Goal: Information Seeking & Learning: Learn about a topic

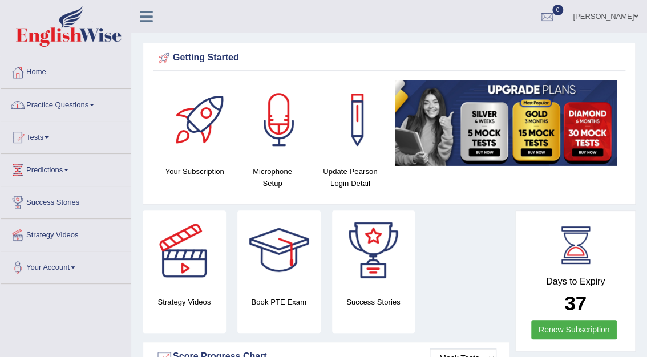
click at [81, 104] on link "Practice Questions" at bounding box center [66, 103] width 130 height 29
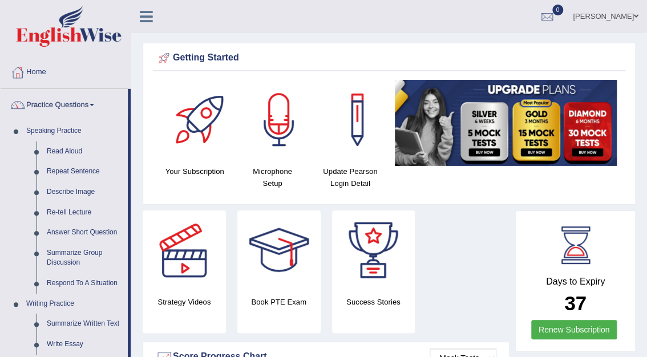
drag, startPoint x: 130, startPoint y: 189, endPoint x: 135, endPoint y: 238, distance: 49.3
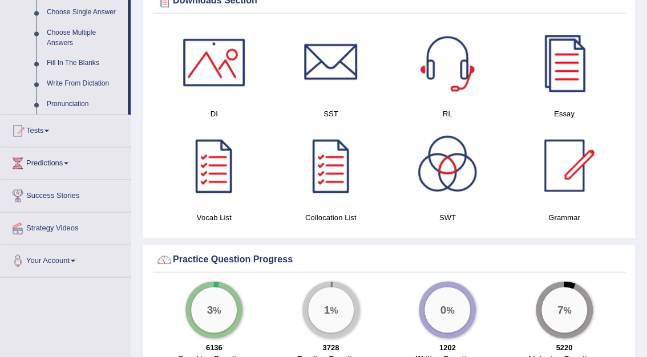
scroll to position [619, 0]
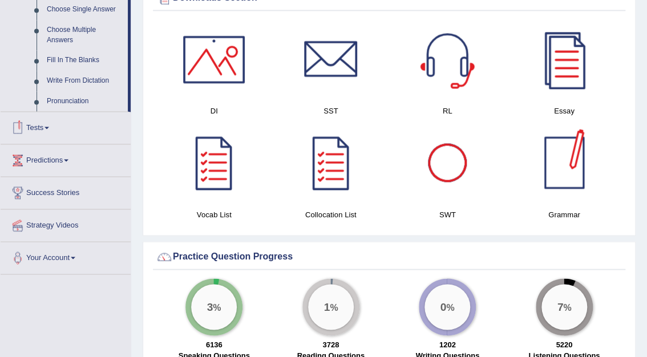
click at [49, 127] on span at bounding box center [47, 128] width 5 height 2
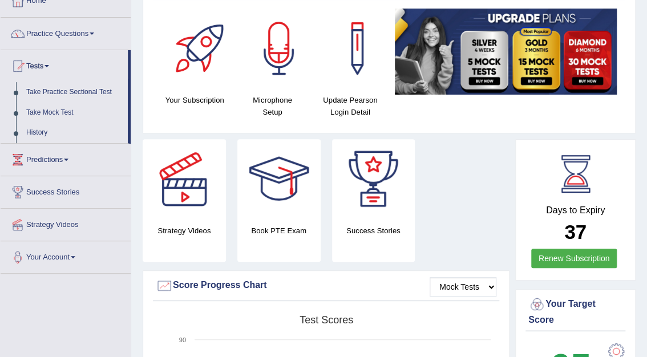
scroll to position [76, 0]
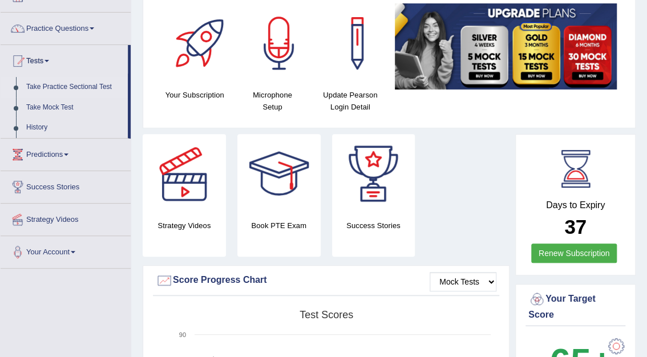
click at [67, 86] on link "Take Practice Sectional Test" at bounding box center [74, 87] width 107 height 21
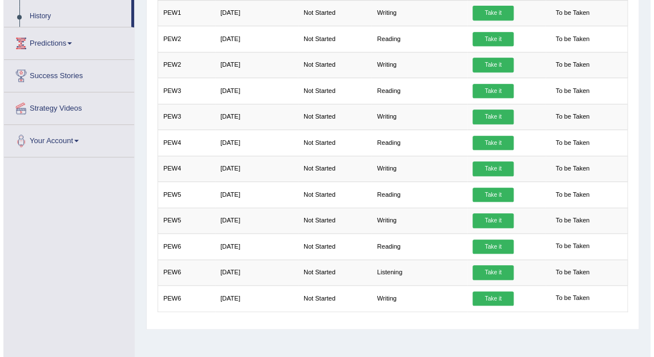
scroll to position [190, 0]
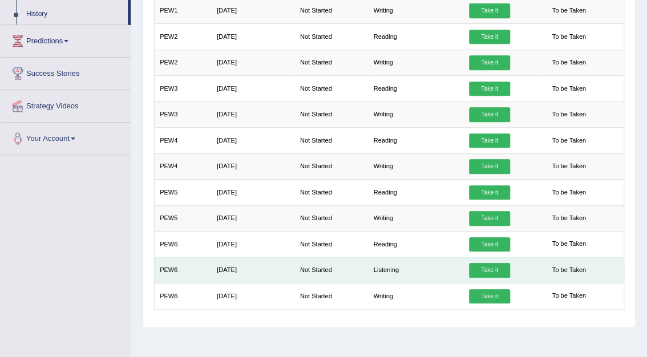
click at [495, 265] on link "Take it" at bounding box center [489, 270] width 41 height 15
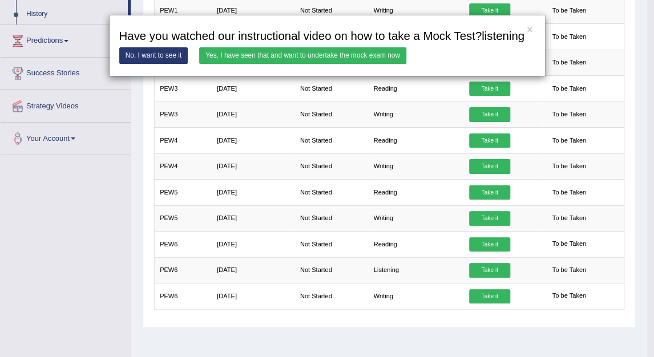
click at [331, 61] on link "Yes, I have seen that and want to undertake the mock exam now" at bounding box center [302, 55] width 207 height 17
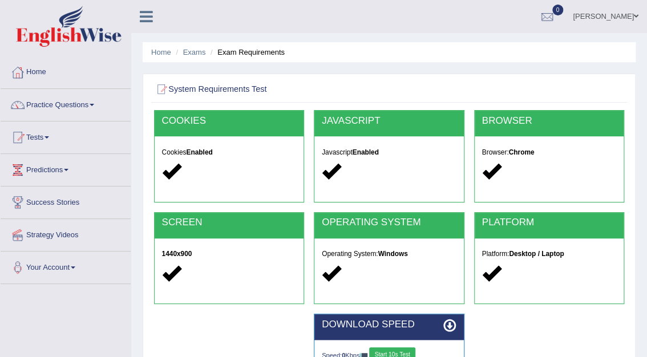
click at [392, 353] on button "Start 10s Test" at bounding box center [392, 354] width 46 height 15
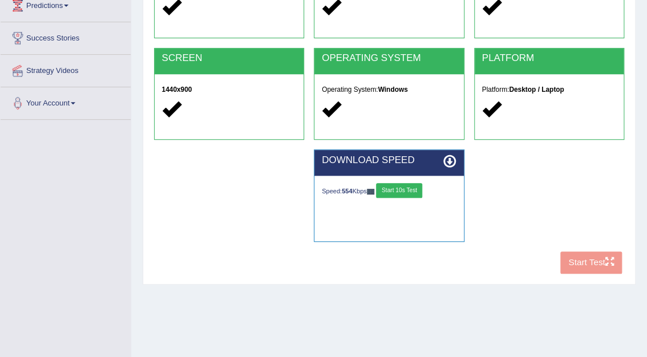
scroll to position [163, 0]
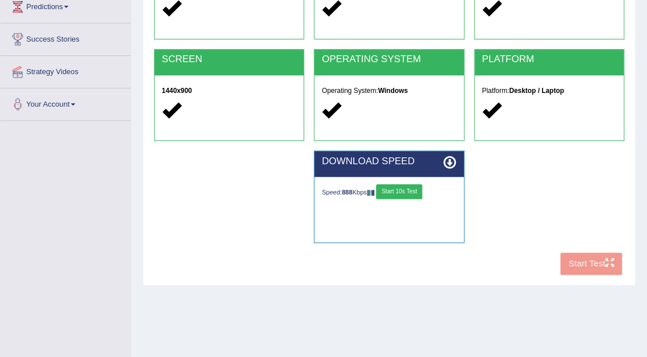
click at [401, 193] on button "Start 10s Test" at bounding box center [399, 191] width 46 height 15
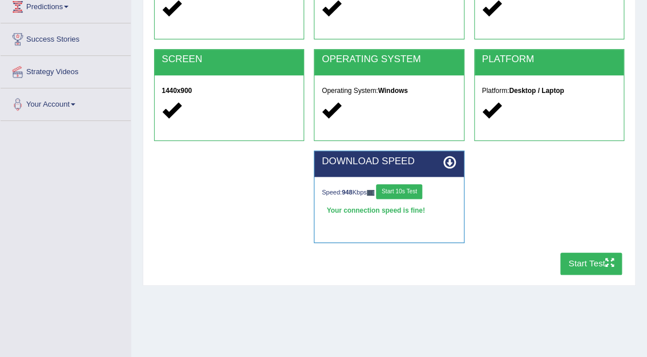
click at [578, 260] on button "Start Test" at bounding box center [591, 264] width 62 height 22
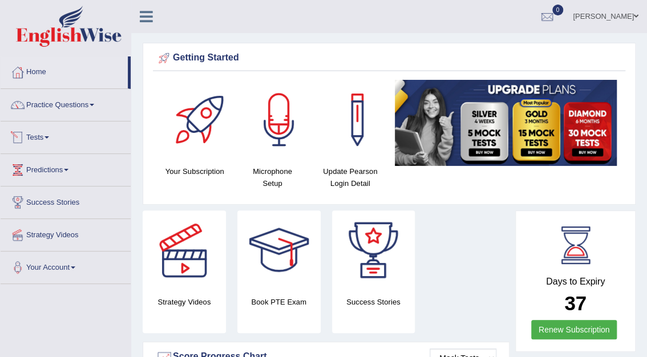
click at [35, 137] on link "Tests" at bounding box center [66, 136] width 130 height 29
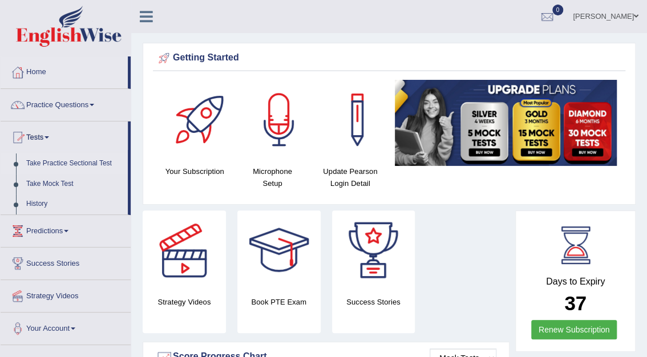
click at [58, 167] on link "Take Practice Sectional Test" at bounding box center [74, 163] width 107 height 21
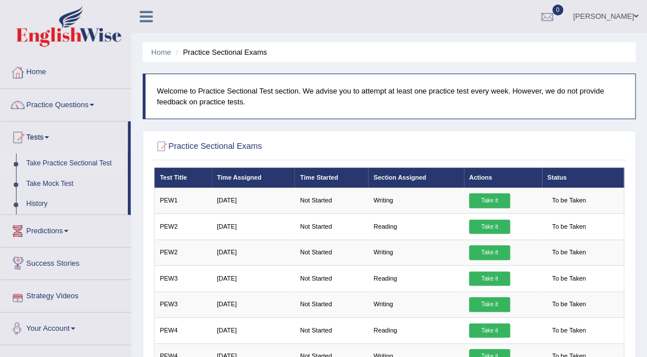
click at [52, 326] on link "Your Account" at bounding box center [66, 327] width 130 height 29
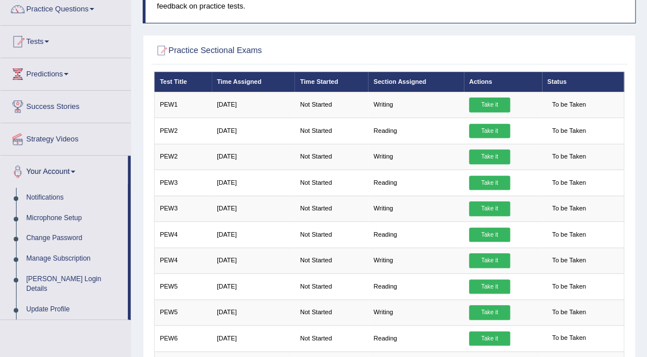
scroll to position [96, 0]
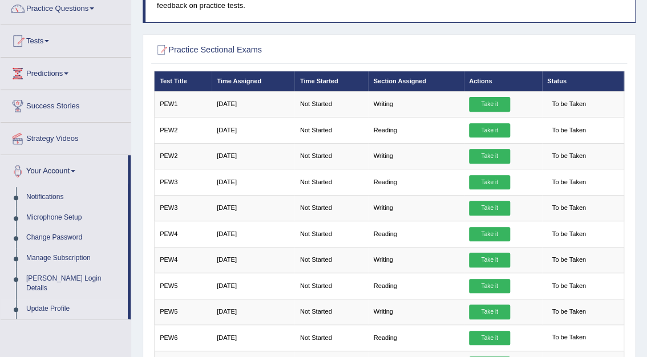
click at [46, 299] on link "Update Profile" at bounding box center [74, 309] width 107 height 21
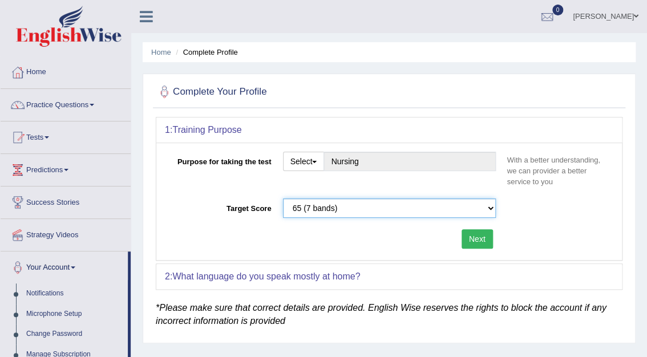
click at [488, 208] on select "Please select the correct value 50 (6 bands) 58 (6.5 bands) 65 (7 bands) 79 (8 …" at bounding box center [389, 208] width 213 height 19
click at [518, 213] on div "Target Score Please select the correct value 50 (6 bands) 58 (6.5 bands) 65 (7 …" at bounding box center [389, 211] width 448 height 25
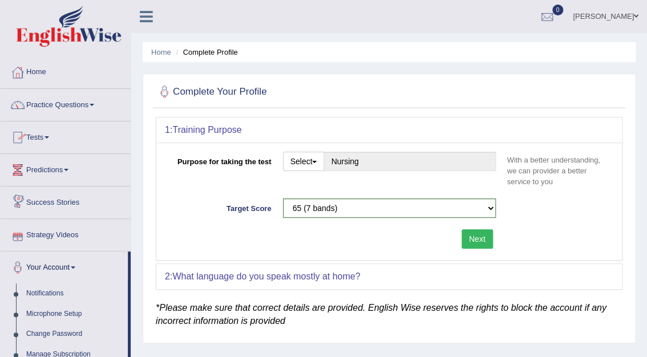
click at [38, 70] on link "Home" at bounding box center [66, 70] width 130 height 29
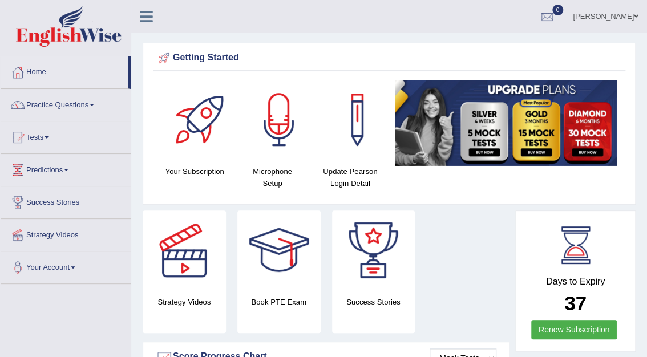
click at [589, 147] on img at bounding box center [506, 123] width 222 height 86
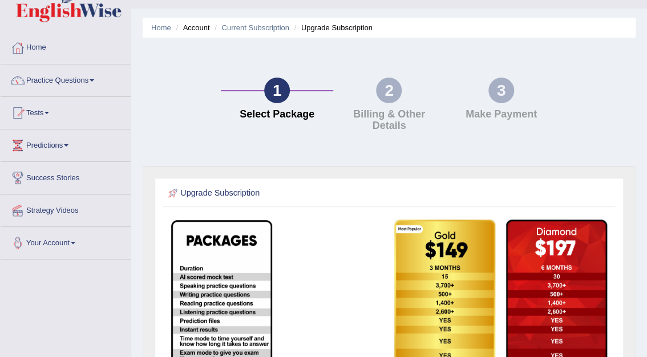
scroll to position [18, 0]
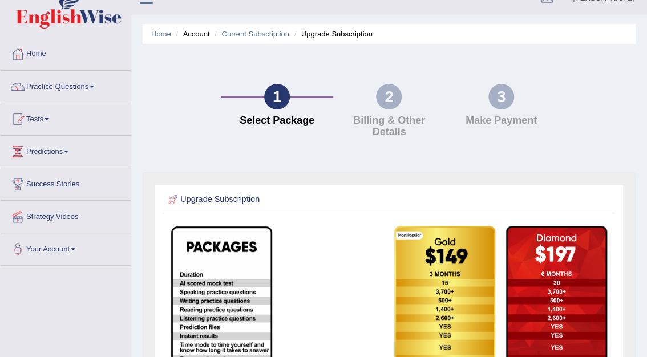
click at [378, 124] on h4 "Billing & Other Details" at bounding box center [389, 126] width 100 height 23
click at [556, 326] on img at bounding box center [556, 340] width 101 height 228
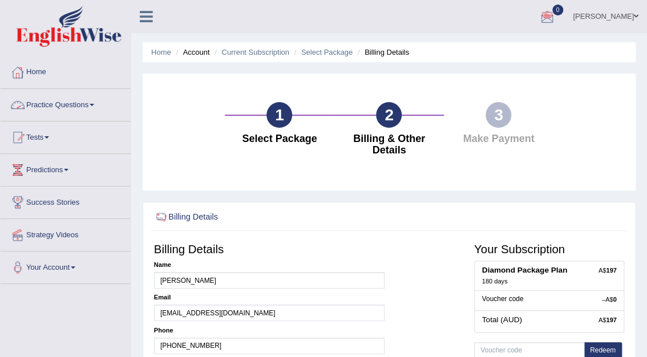
click at [50, 106] on link "Practice Questions" at bounding box center [66, 103] width 130 height 29
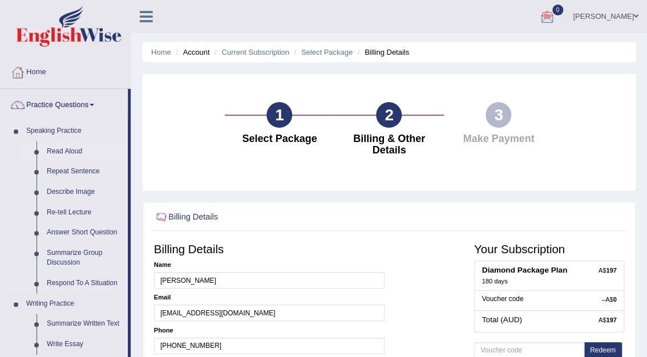
click at [62, 152] on link "Read Aloud" at bounding box center [85, 152] width 86 height 21
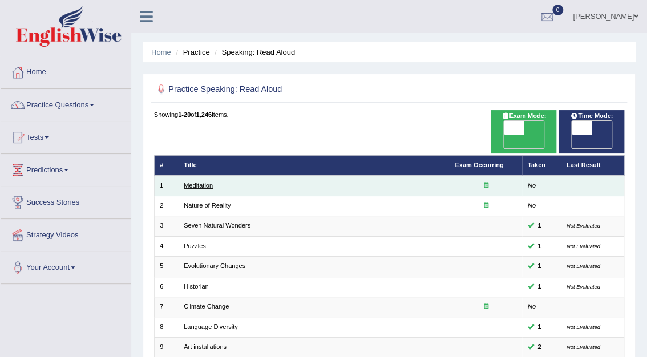
click at [205, 182] on link "Meditation" at bounding box center [198, 185] width 29 height 7
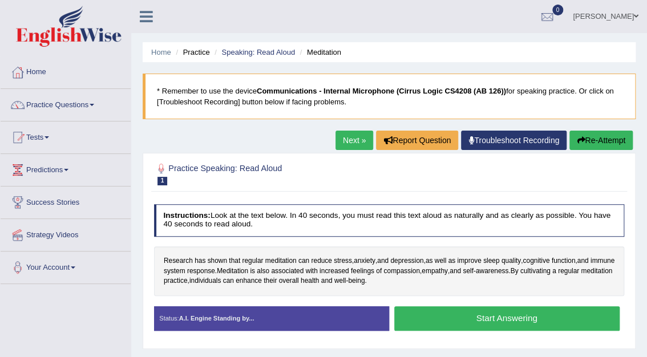
click at [496, 316] on button "Start Answering" at bounding box center [506, 318] width 225 height 25
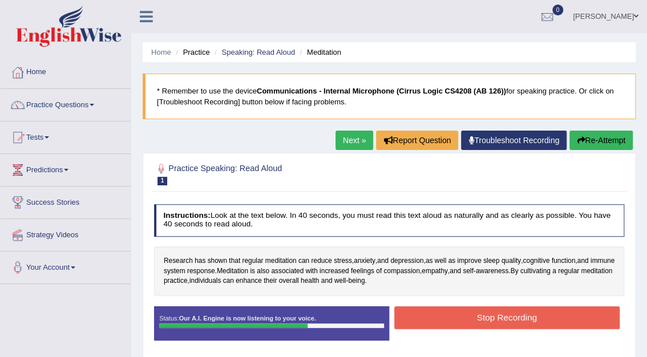
click at [496, 317] on button "Stop Recording" at bounding box center [506, 317] width 225 height 22
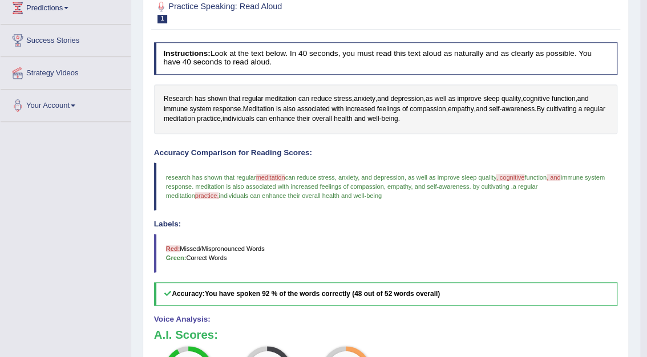
scroll to position [94, 0]
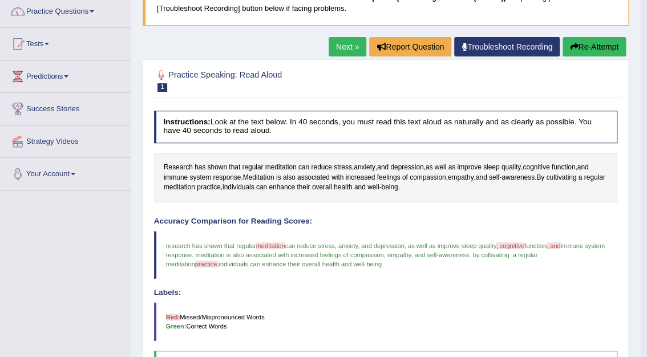
click at [354, 50] on link "Next »" at bounding box center [348, 46] width 38 height 19
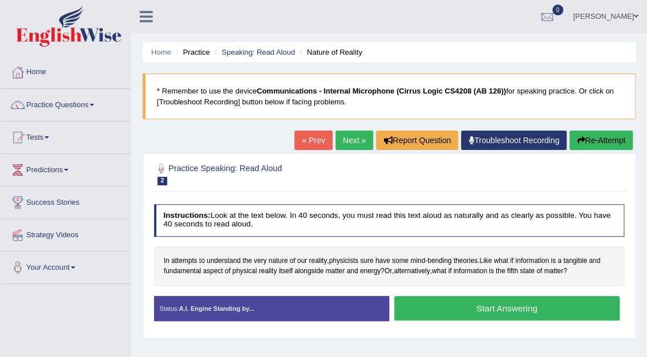
click at [506, 311] on button "Start Answering" at bounding box center [506, 308] width 225 height 25
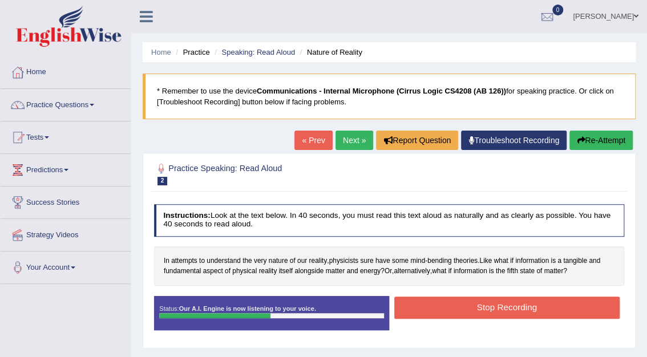
click at [506, 311] on button "Stop Recording" at bounding box center [506, 308] width 225 height 22
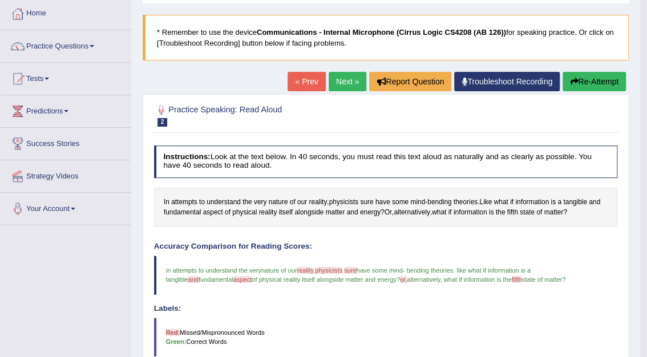
scroll to position [14, 0]
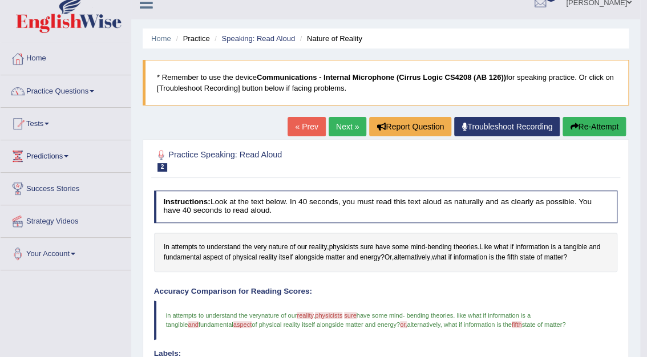
click at [349, 121] on link "Next »" at bounding box center [348, 126] width 38 height 19
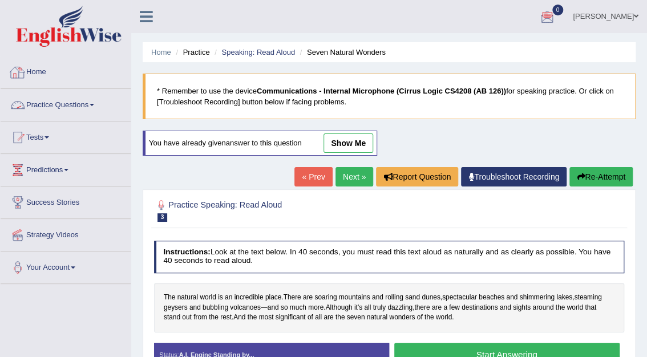
click at [50, 107] on link "Practice Questions" at bounding box center [66, 103] width 130 height 29
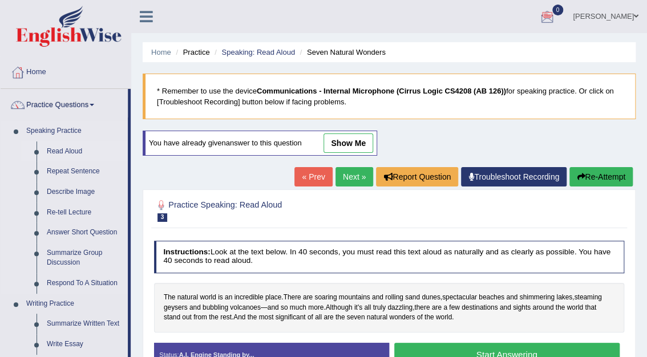
click at [68, 151] on link "Read Aloud" at bounding box center [85, 152] width 86 height 21
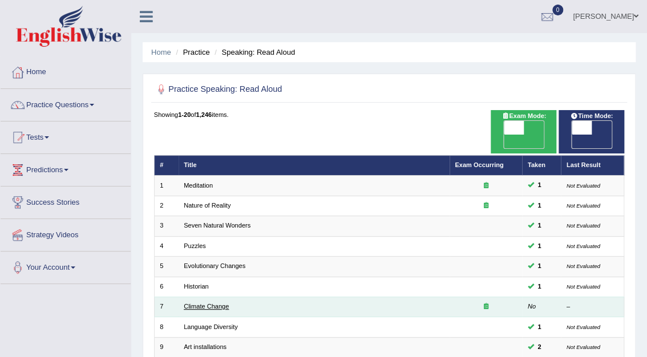
click at [208, 303] on link "Climate Change" at bounding box center [206, 306] width 45 height 7
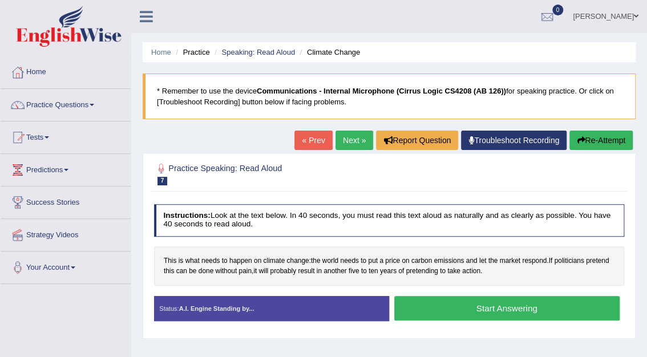
click at [488, 308] on button "Start Answering" at bounding box center [506, 308] width 225 height 25
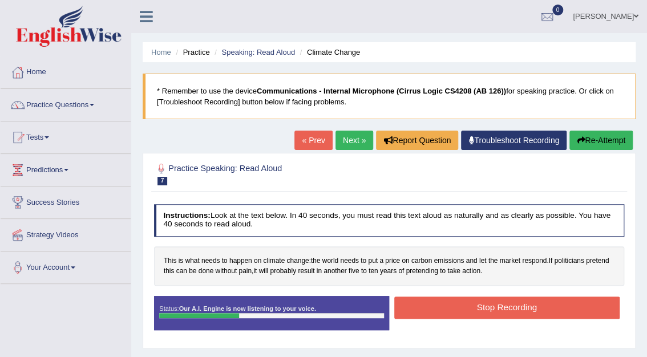
click at [488, 308] on button "Stop Recording" at bounding box center [506, 308] width 225 height 22
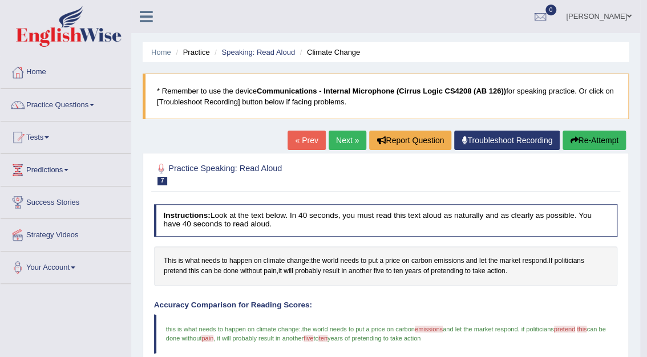
click at [357, 138] on link "Next »" at bounding box center [348, 140] width 38 height 19
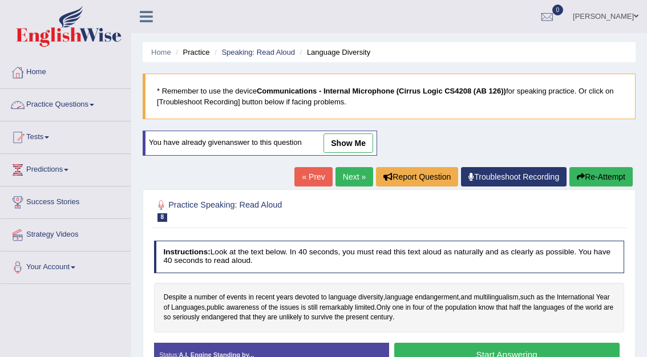
click at [82, 105] on link "Practice Questions" at bounding box center [66, 103] width 130 height 29
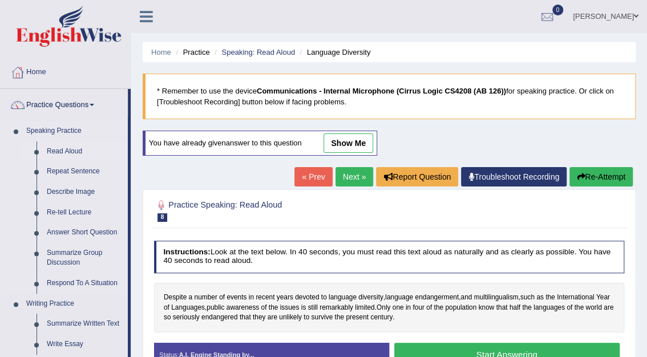
click at [71, 149] on link "Read Aloud" at bounding box center [85, 152] width 86 height 21
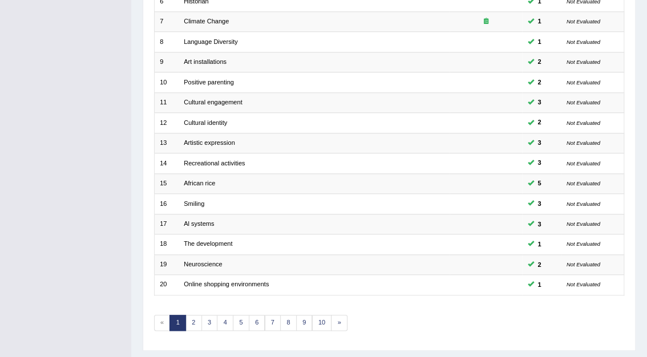
scroll to position [300, 0]
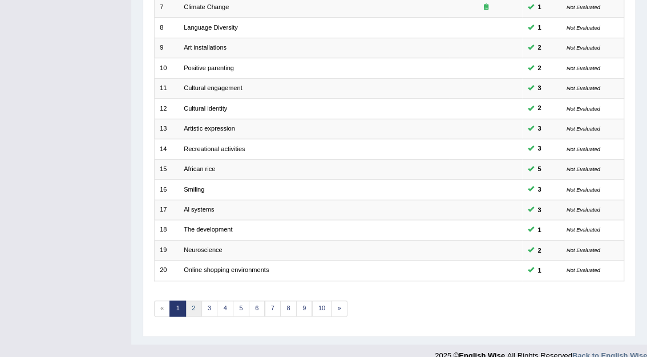
click at [192, 301] on link "2" at bounding box center [193, 309] width 17 height 16
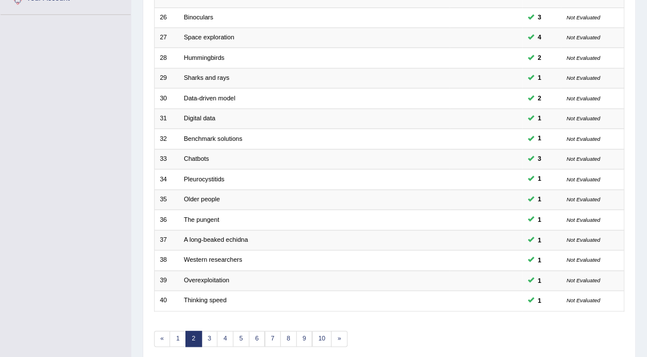
scroll to position [300, 0]
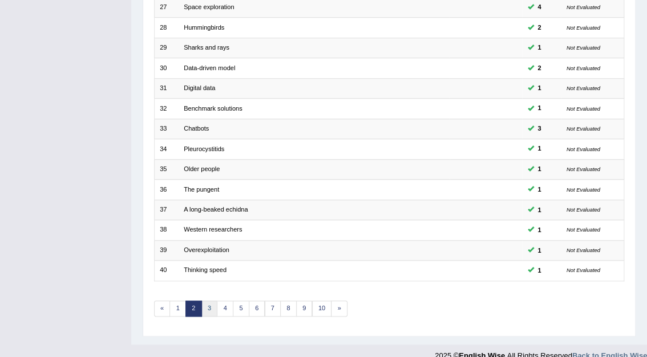
click at [209, 301] on link "3" at bounding box center [209, 309] width 17 height 16
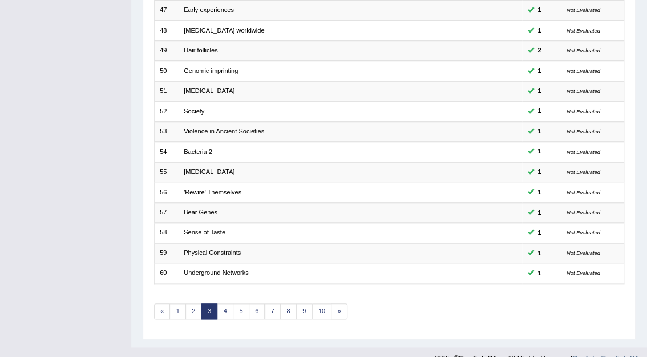
scroll to position [300, 0]
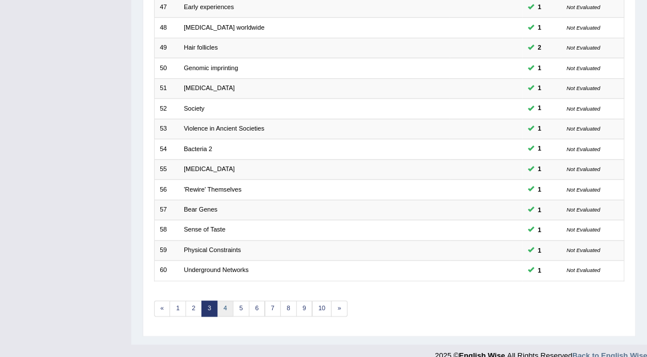
click at [229, 301] on link "4" at bounding box center [225, 309] width 17 height 16
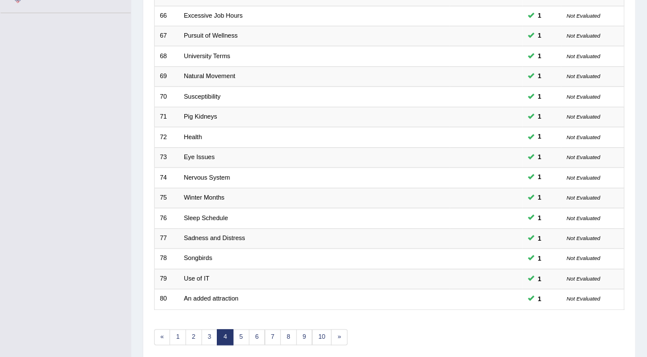
scroll to position [300, 0]
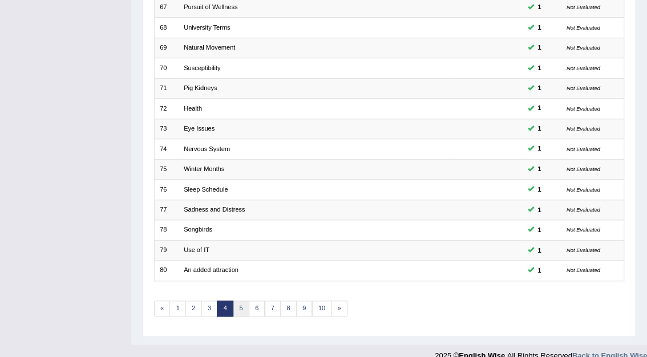
click at [241, 301] on link "5" at bounding box center [241, 309] width 17 height 16
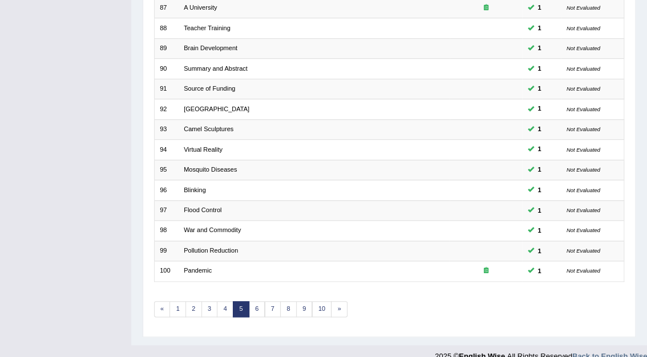
scroll to position [300, 0]
click at [258, 301] on link "6" at bounding box center [257, 309] width 17 height 16
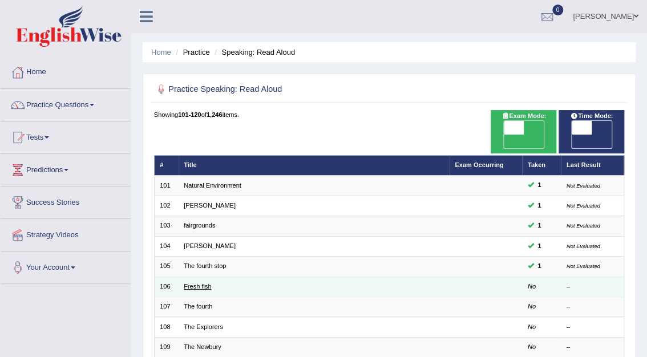
click at [197, 283] on link "Fresh fish" at bounding box center [198, 286] width 28 height 7
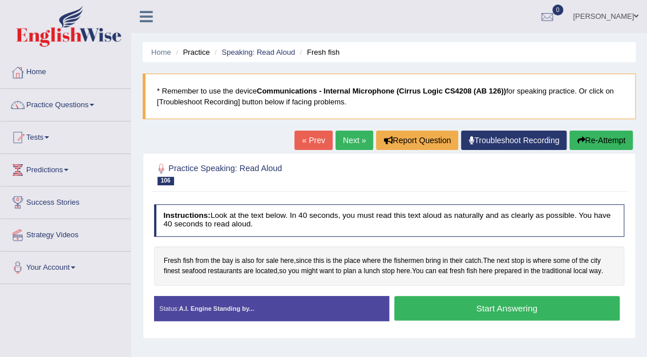
click at [510, 313] on button "Start Answering" at bounding box center [506, 308] width 225 height 25
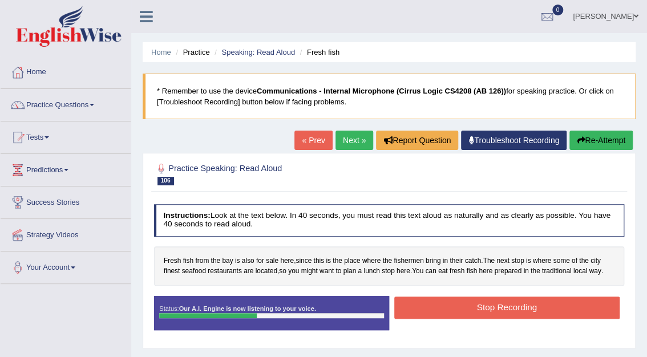
click at [510, 313] on button "Stop Recording" at bounding box center [506, 308] width 225 height 22
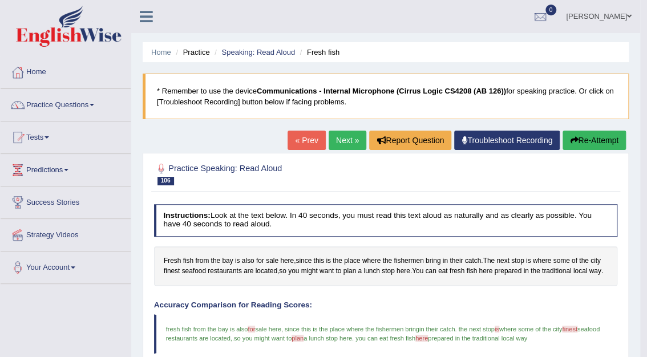
click at [351, 137] on link "Next »" at bounding box center [348, 140] width 38 height 19
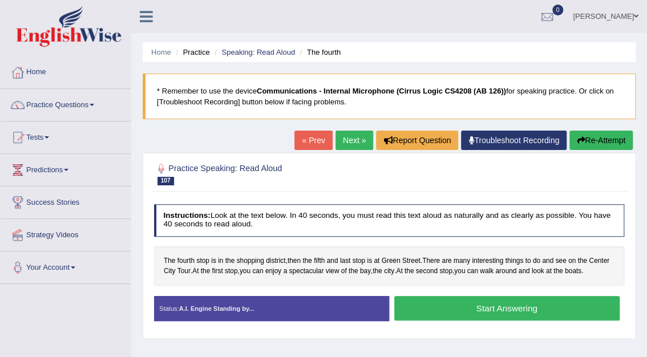
click at [464, 307] on button "Start Answering" at bounding box center [506, 308] width 225 height 25
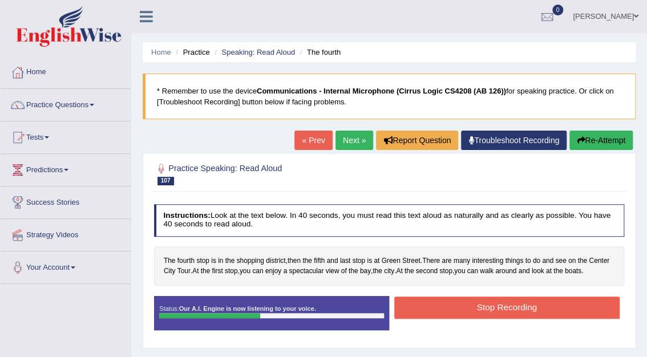
click at [464, 307] on button "Stop Recording" at bounding box center [506, 308] width 225 height 22
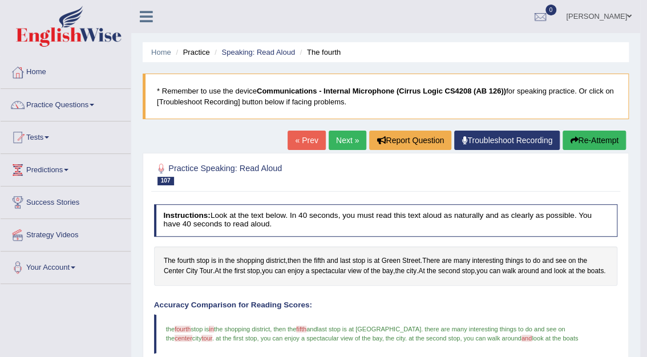
click at [343, 138] on link "Next »" at bounding box center [348, 140] width 38 height 19
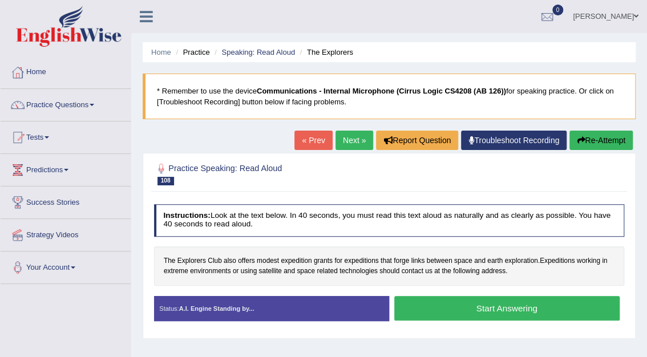
click at [478, 307] on button "Start Answering" at bounding box center [506, 308] width 225 height 25
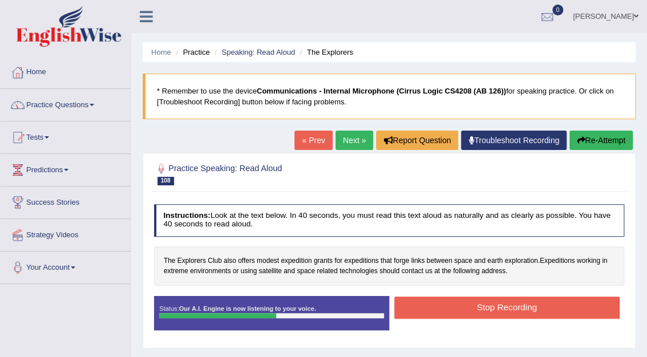
click at [478, 307] on button "Stop Recording" at bounding box center [506, 308] width 225 height 22
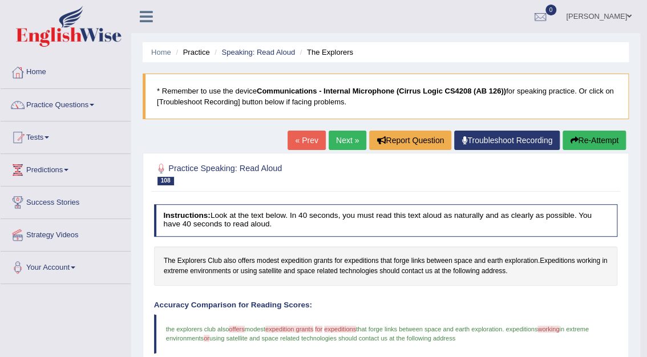
click at [349, 142] on link "Next »" at bounding box center [348, 140] width 38 height 19
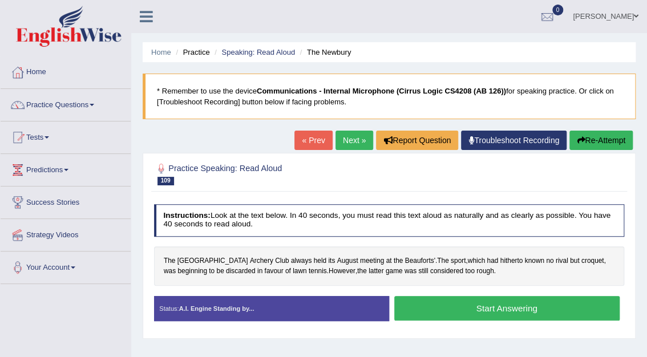
click at [478, 308] on button "Start Answering" at bounding box center [506, 308] width 225 height 25
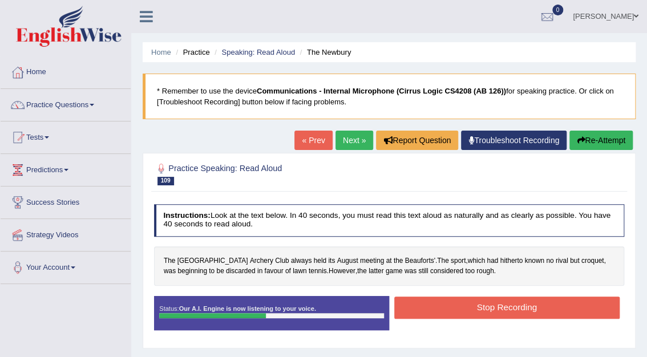
click at [478, 308] on button "Stop Recording" at bounding box center [506, 308] width 225 height 22
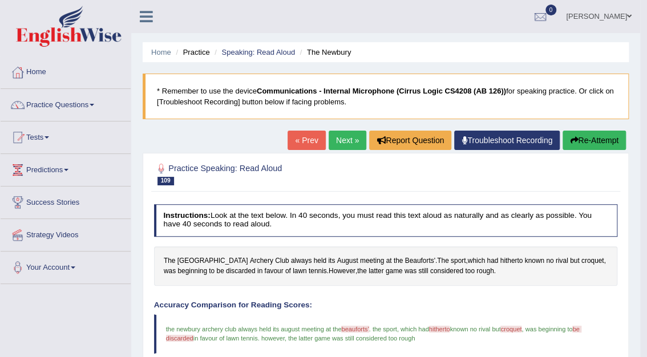
click at [340, 136] on link "Next »" at bounding box center [348, 140] width 38 height 19
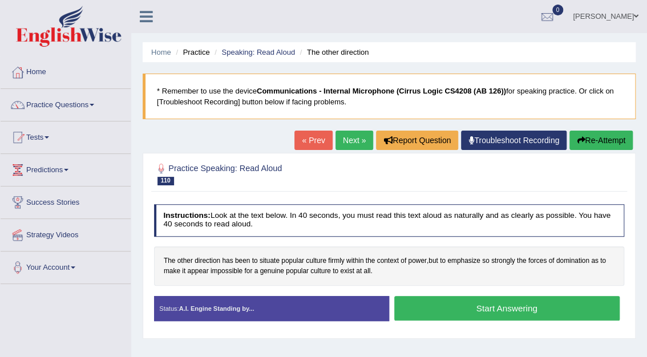
click at [483, 312] on button "Start Answering" at bounding box center [506, 308] width 225 height 25
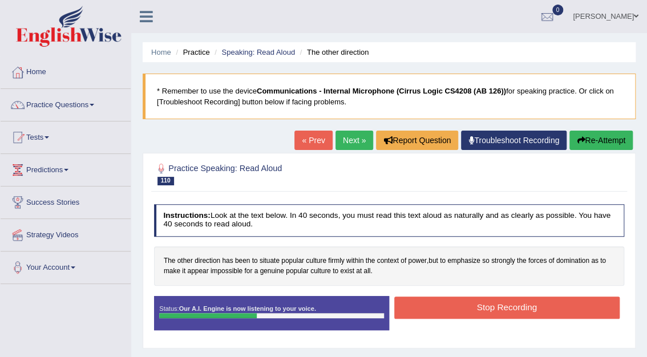
click at [478, 308] on button "Stop Recording" at bounding box center [506, 308] width 225 height 22
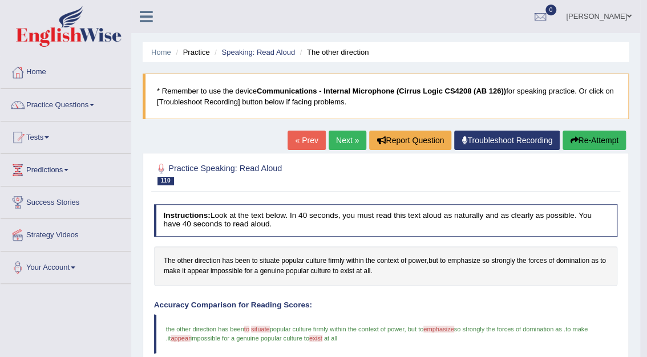
click at [346, 139] on link "Next »" at bounding box center [348, 140] width 38 height 19
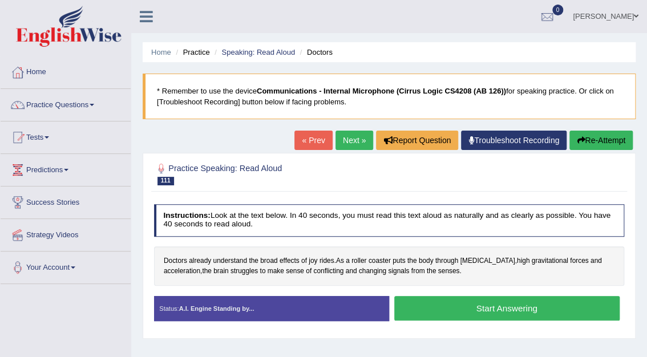
click at [487, 310] on button "Start Answering" at bounding box center [506, 308] width 225 height 25
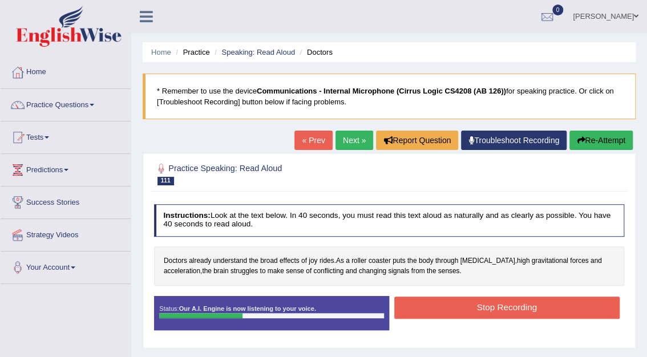
click at [487, 310] on button "Stop Recording" at bounding box center [506, 308] width 225 height 22
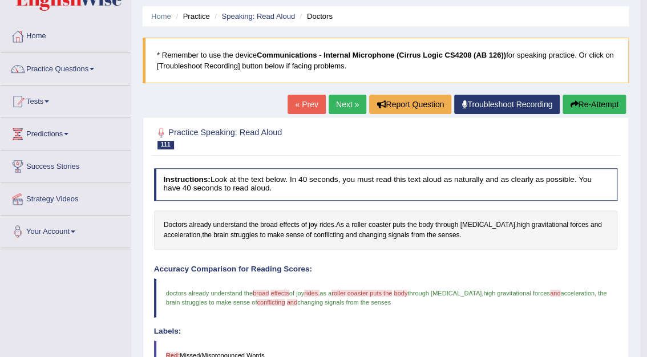
scroll to position [6, 0]
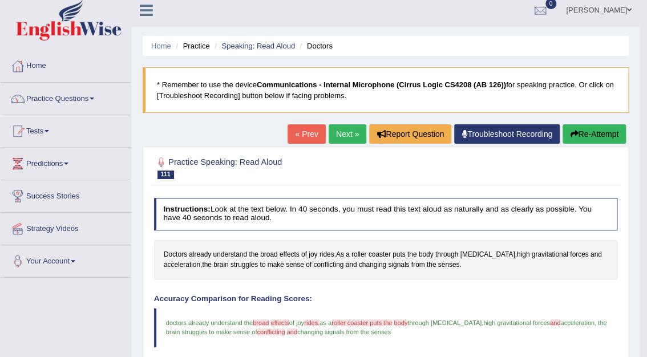
click at [343, 130] on link "Next »" at bounding box center [348, 133] width 38 height 19
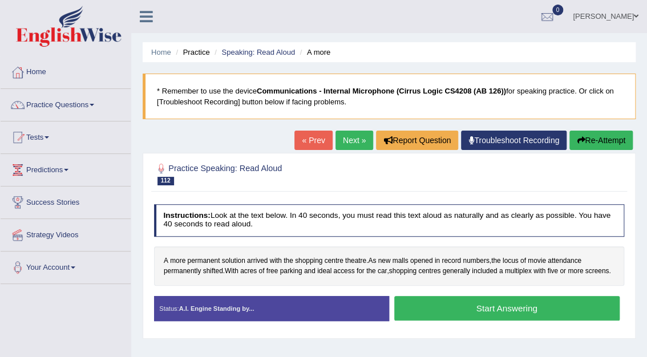
click at [486, 306] on button "Start Answering" at bounding box center [506, 308] width 225 height 25
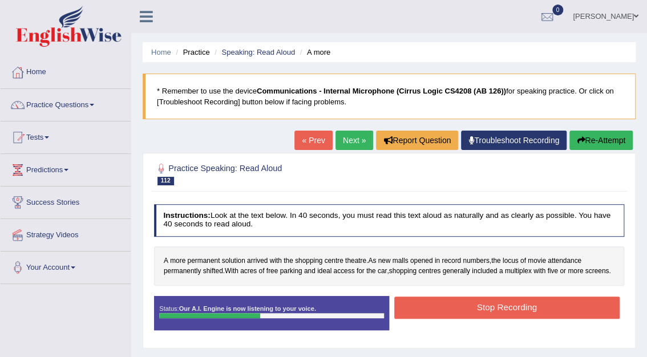
click at [486, 306] on button "Stop Recording" at bounding box center [506, 308] width 225 height 22
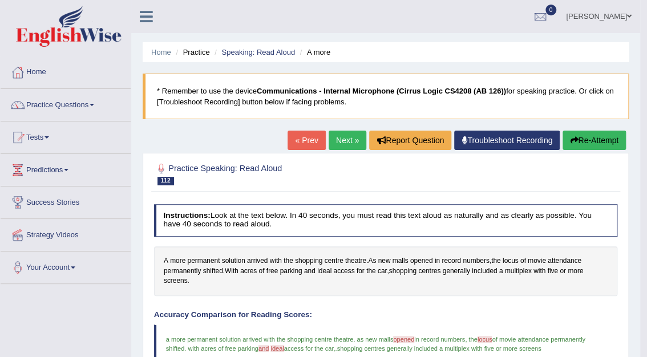
click at [334, 151] on div "« Prev Next » Report Question Troubleshoot Recording Re-Attempt" at bounding box center [458, 142] width 341 height 22
click at [337, 143] on link "Next »" at bounding box center [348, 140] width 38 height 19
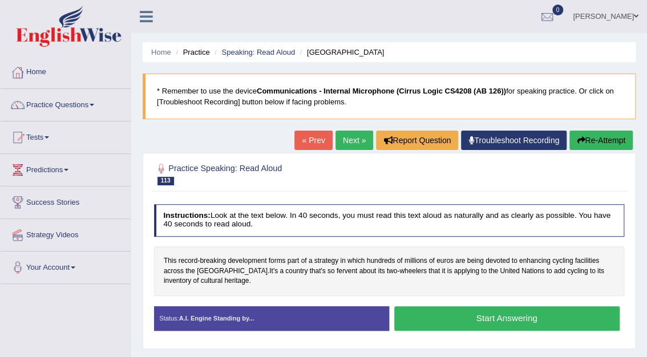
click at [486, 317] on button "Start Answering" at bounding box center [506, 318] width 225 height 25
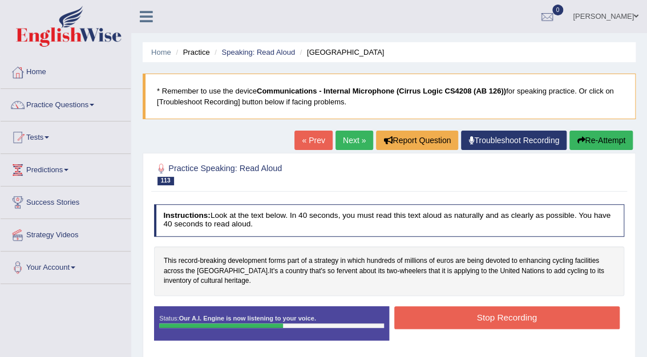
click at [525, 324] on button "Stop Recording" at bounding box center [506, 317] width 225 height 22
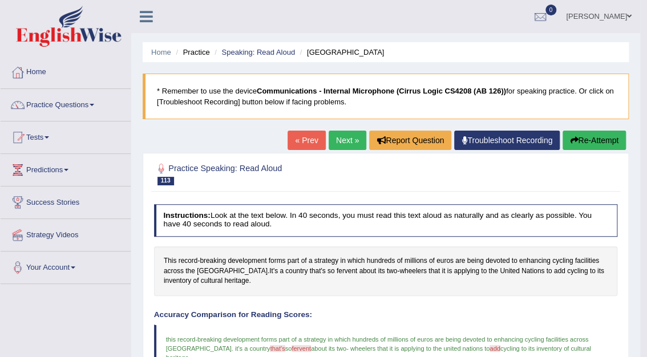
click at [335, 144] on link "Next »" at bounding box center [348, 140] width 38 height 19
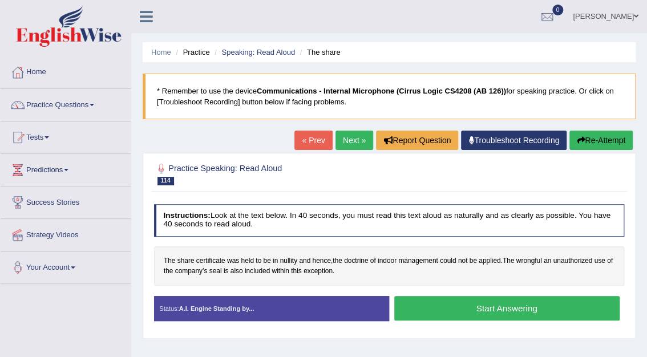
click at [490, 310] on button "Start Answering" at bounding box center [506, 308] width 225 height 25
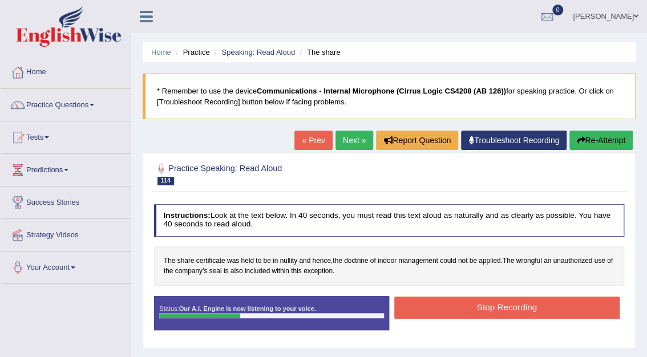
click at [490, 310] on button "Stop Recording" at bounding box center [506, 308] width 225 height 22
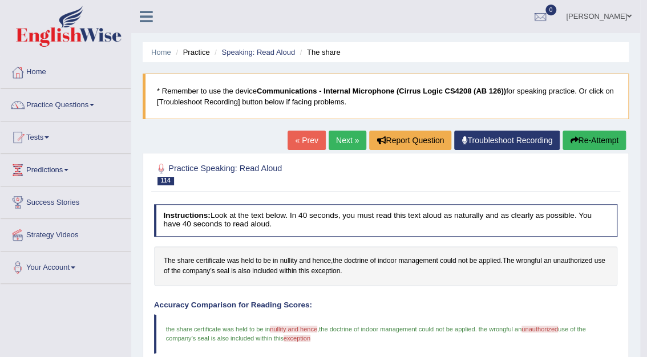
click at [350, 140] on link "Next »" at bounding box center [348, 140] width 38 height 19
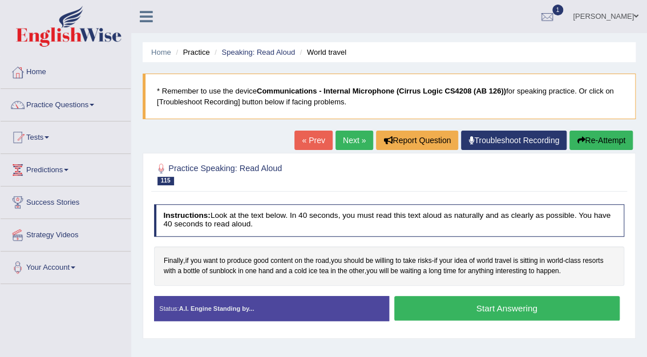
click at [515, 310] on button "Start Answering" at bounding box center [506, 308] width 225 height 25
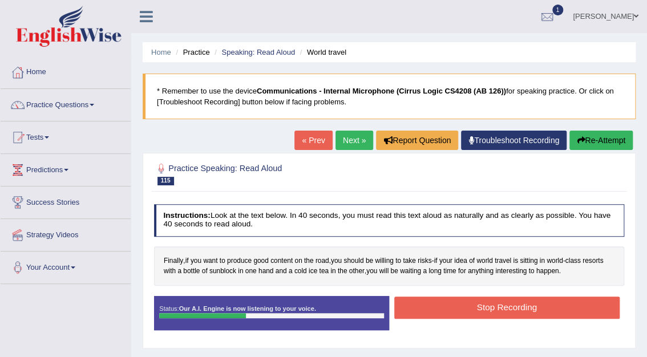
click at [515, 310] on button "Stop Recording" at bounding box center [506, 308] width 225 height 22
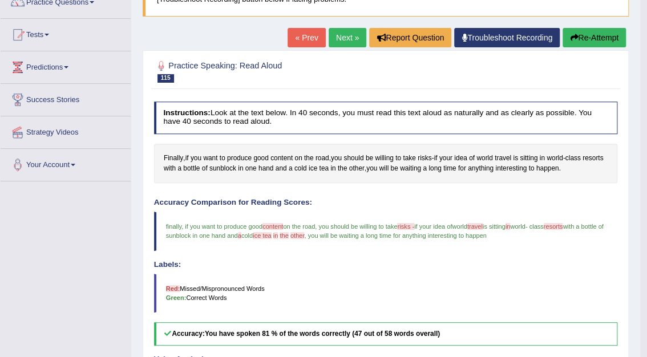
scroll to position [89, 0]
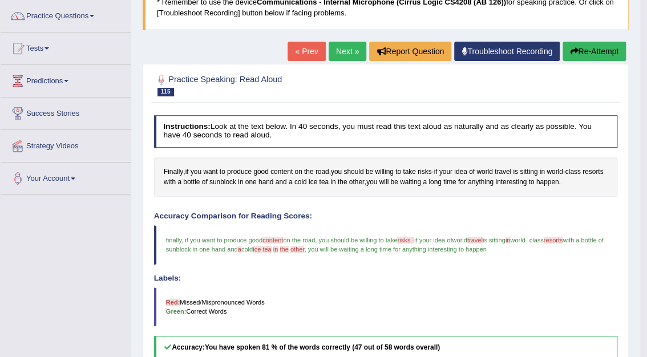
click at [351, 48] on link "Next »" at bounding box center [348, 51] width 38 height 19
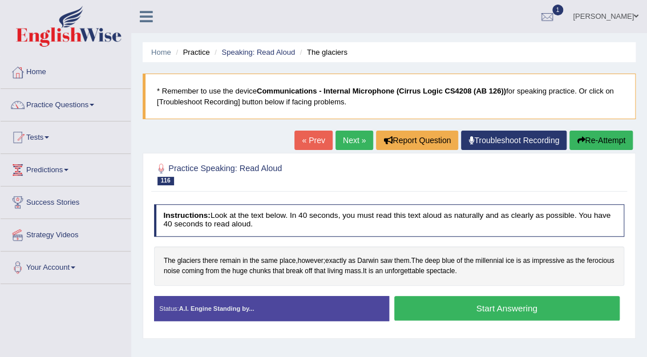
click at [467, 305] on button "Start Answering" at bounding box center [506, 308] width 225 height 25
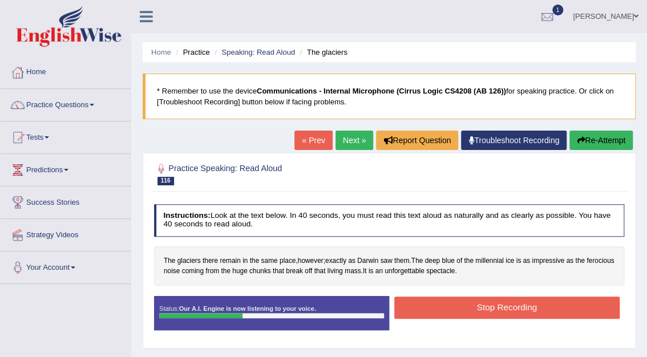
click at [467, 305] on button "Stop Recording" at bounding box center [506, 308] width 225 height 22
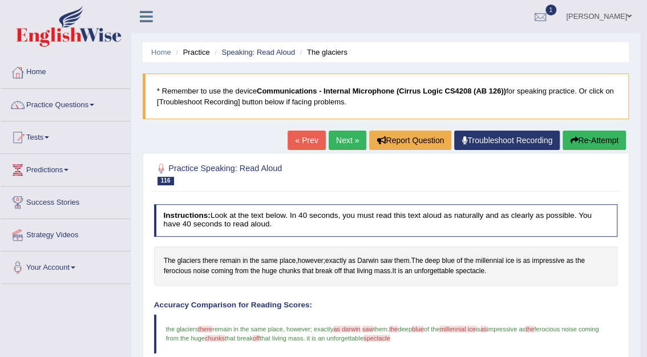
click at [549, 14] on div at bounding box center [540, 17] width 17 height 17
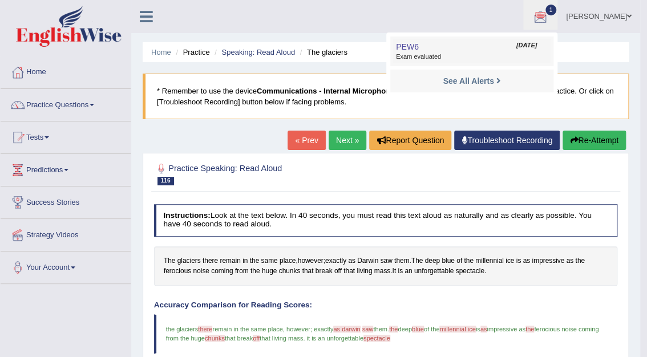
click at [494, 48] on link "PEW6 Sep 5, 2025 Exam evaluated" at bounding box center [471, 51] width 157 height 24
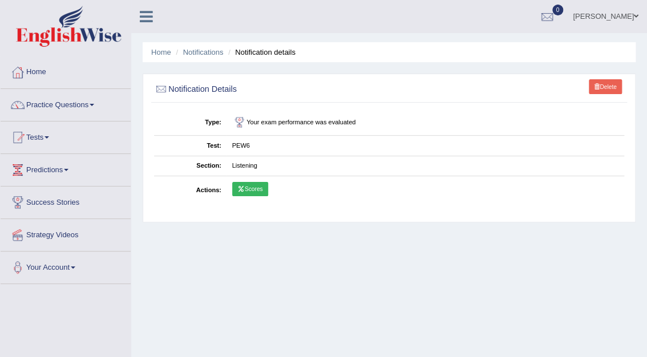
click at [254, 189] on link "Scores" at bounding box center [250, 189] width 36 height 15
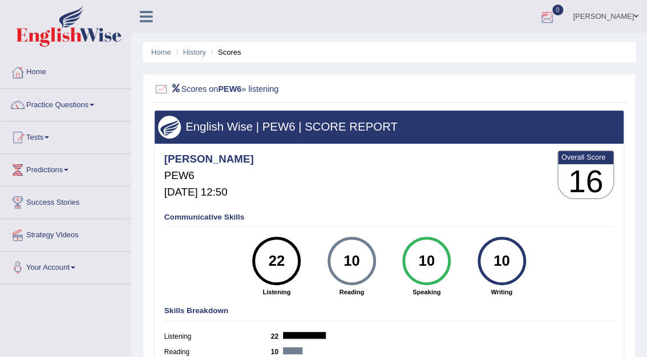
click at [556, 15] on div at bounding box center [547, 17] width 17 height 17
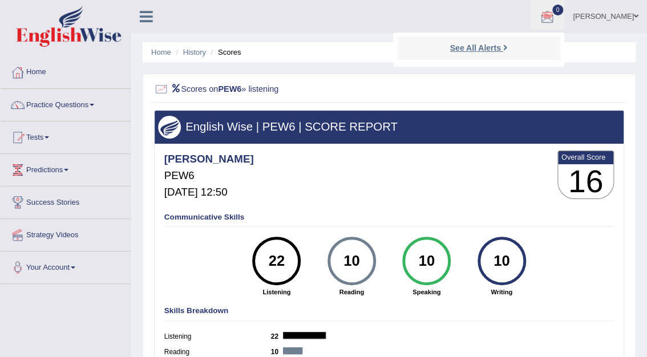
click at [482, 47] on strong "See All Alerts" at bounding box center [475, 47] width 51 height 9
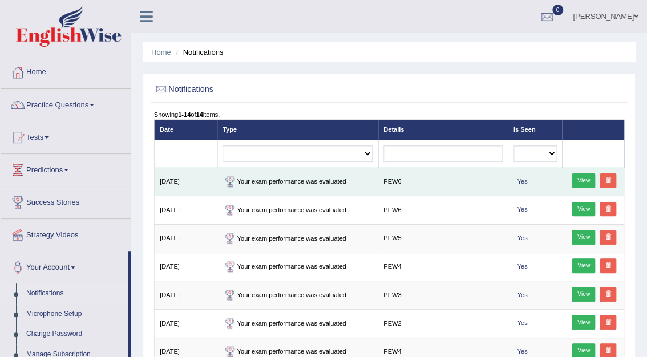
click at [585, 182] on link "View" at bounding box center [583, 180] width 23 height 15
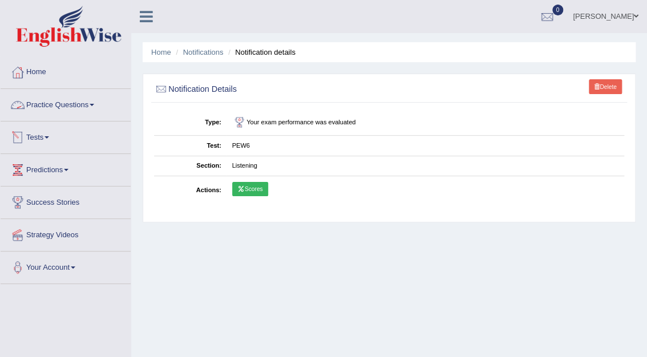
click at [39, 138] on link "Tests" at bounding box center [66, 136] width 130 height 29
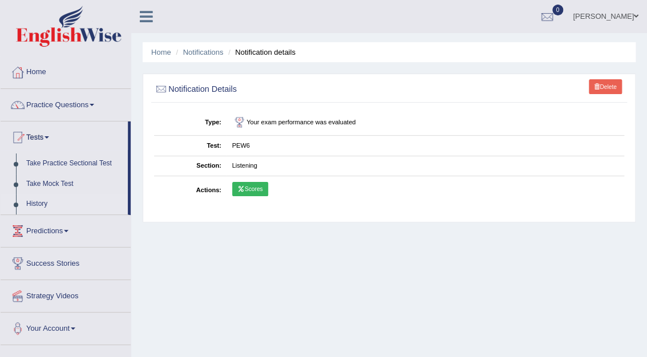
click at [37, 203] on link "History" at bounding box center [74, 204] width 107 height 21
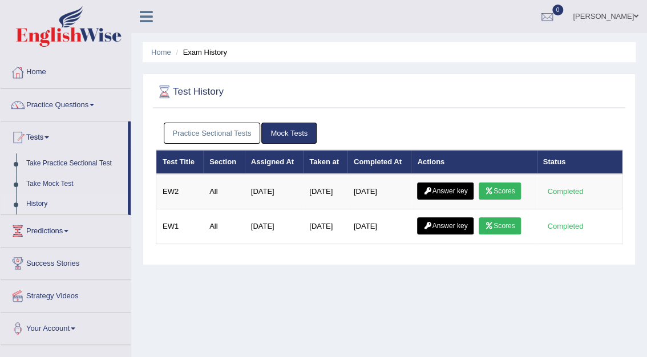
click at [225, 131] on link "Practice Sectional Tests" at bounding box center [212, 133] width 97 height 21
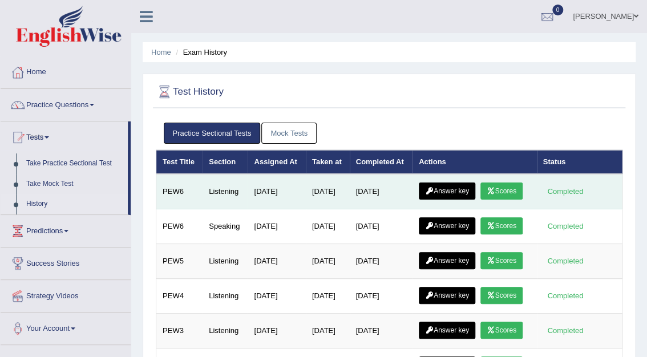
click at [447, 192] on link "Answer key" at bounding box center [447, 191] width 56 height 17
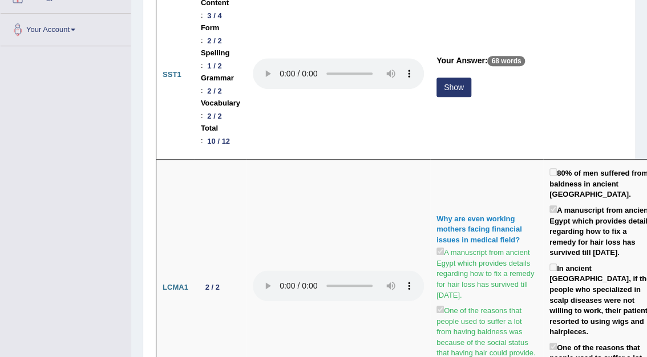
scroll to position [79, 0]
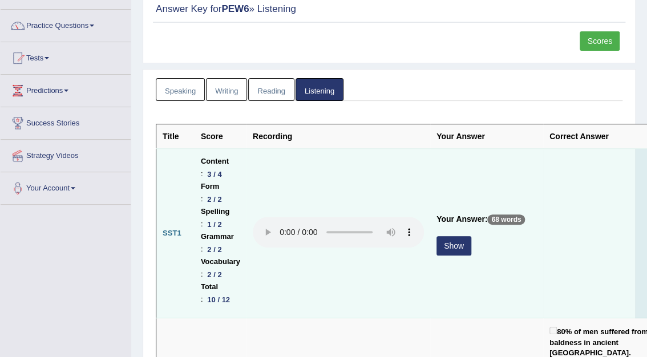
click at [449, 249] on button "Show" at bounding box center [453, 245] width 35 height 19
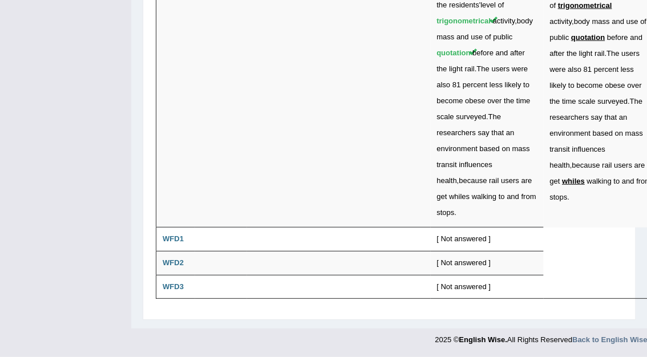
scroll to position [4315, 0]
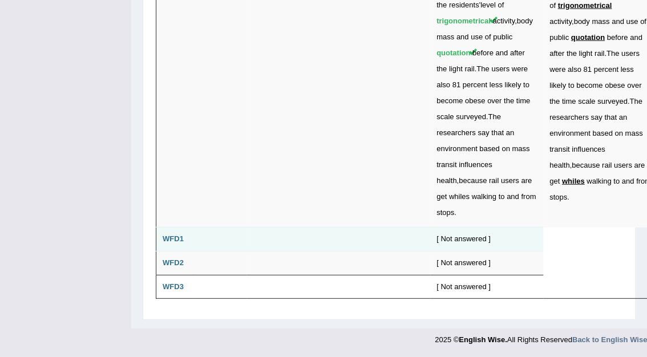
click at [176, 237] on b "WFD1" at bounding box center [173, 239] width 21 height 9
click at [171, 239] on b "WFD1" at bounding box center [173, 239] width 21 height 9
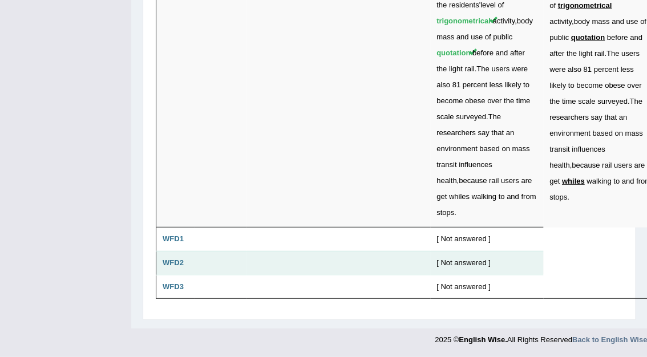
click at [180, 265] on b "WFD2" at bounding box center [173, 262] width 21 height 9
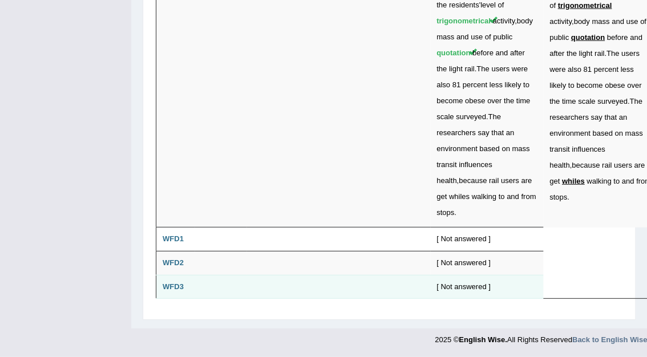
click at [180, 278] on td "WFD3" at bounding box center [175, 287] width 38 height 24
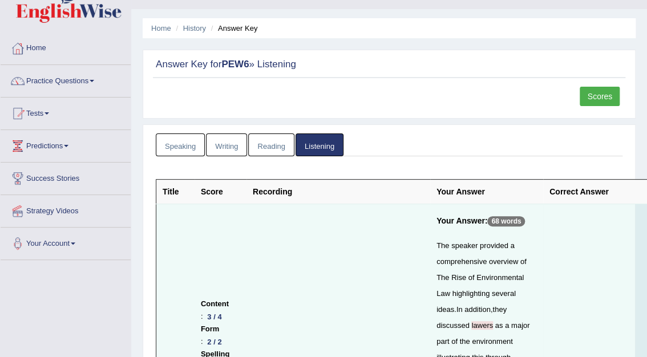
scroll to position [0, 0]
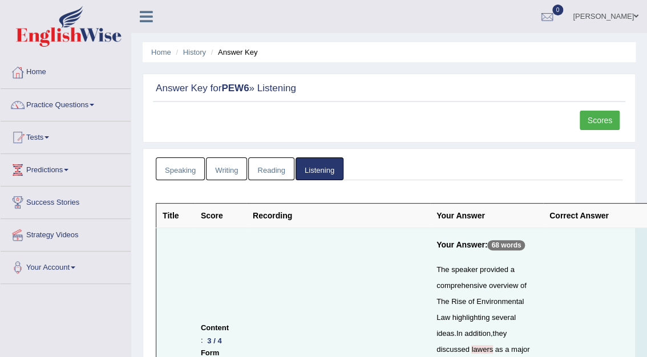
drag, startPoint x: 648, startPoint y: 6, endPoint x: 139, endPoint y: 175, distance: 535.7
click at [39, 138] on link "Tests" at bounding box center [66, 136] width 130 height 29
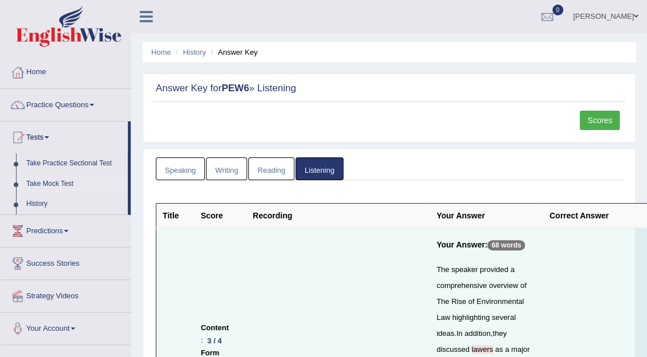
click at [55, 188] on link "Take Mock Test" at bounding box center [74, 184] width 107 height 21
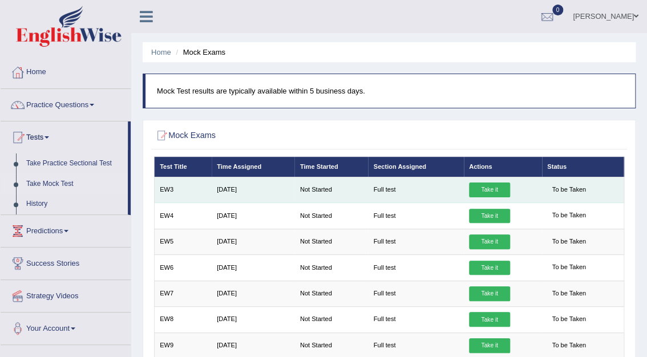
click at [491, 190] on link "Take it" at bounding box center [489, 190] width 41 height 15
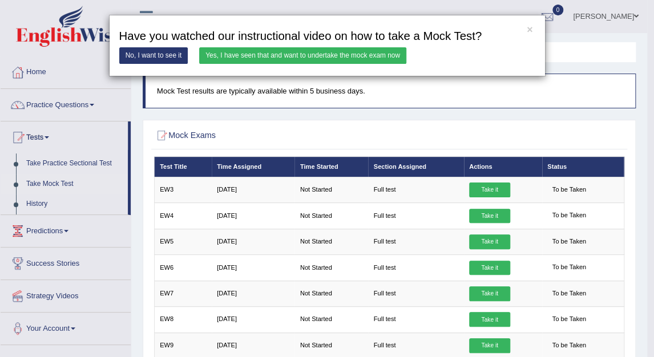
click at [258, 58] on link "Yes, I have seen that and want to undertake the mock exam now" at bounding box center [302, 55] width 207 height 17
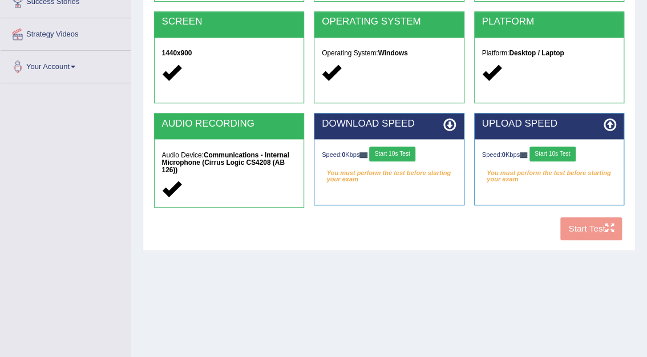
scroll to position [204, 0]
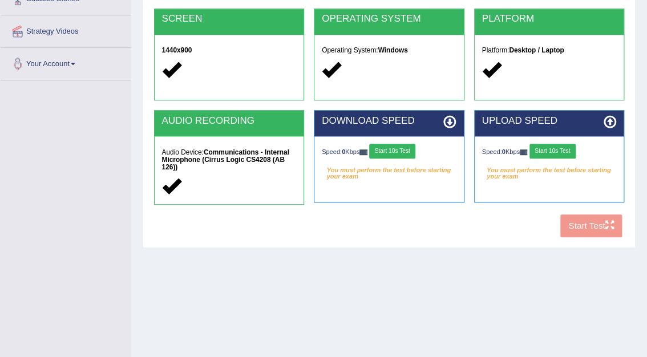
click at [402, 151] on button "Start 10s Test" at bounding box center [392, 151] width 46 height 15
click at [555, 152] on button "Start 10s Test" at bounding box center [552, 151] width 46 height 15
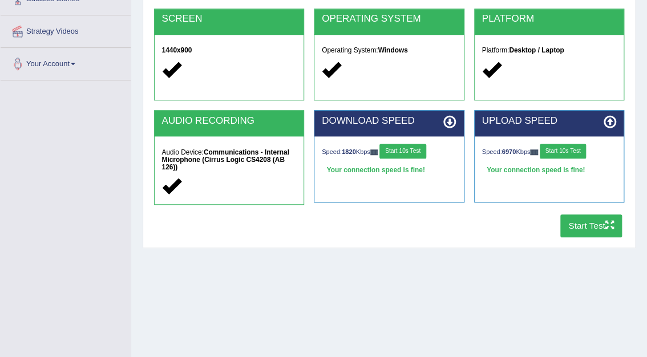
click at [433, 294] on div "Home Exams Exam Requirements System Requirements Test [GEOGRAPHIC_DATA] Cookies…" at bounding box center [389, 81] width 516 height 571
click at [158, 269] on div "Home Exams Exam Requirements System Requirements Test [GEOGRAPHIC_DATA] Cookies…" at bounding box center [389, 81] width 516 height 571
click at [594, 215] on button "Start Test" at bounding box center [591, 226] width 62 height 22
